Goal: Information Seeking & Learning: Learn about a topic

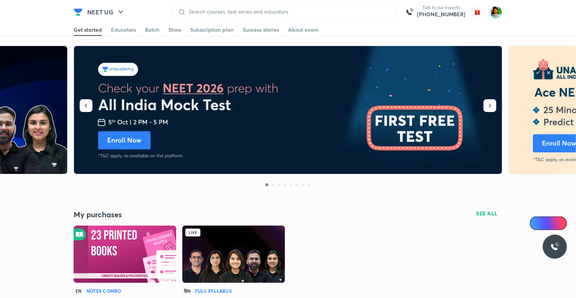
click at [197, 236] on div "Live" at bounding box center [192, 233] width 15 height 8
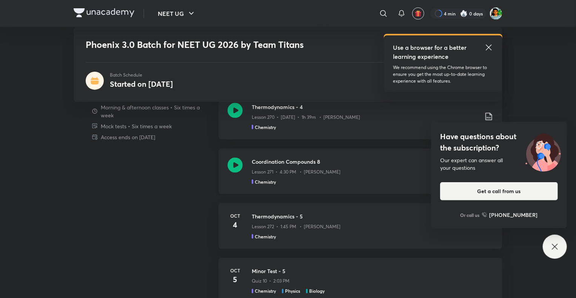
click at [236, 162] on icon at bounding box center [235, 165] width 15 height 15
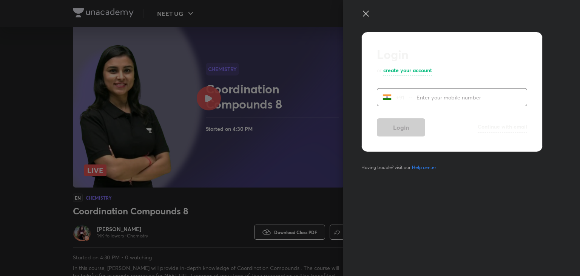
click at [365, 13] on icon at bounding box center [365, 13] width 9 height 9
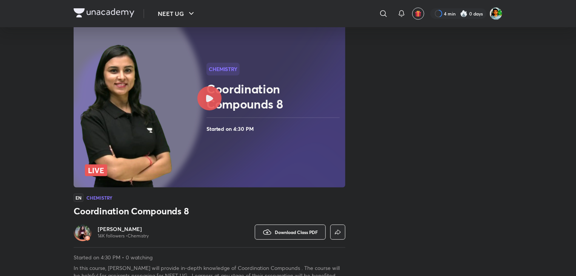
click at [203, 97] on div at bounding box center [209, 98] width 24 height 24
